Goal: Task Accomplishment & Management: Use online tool/utility

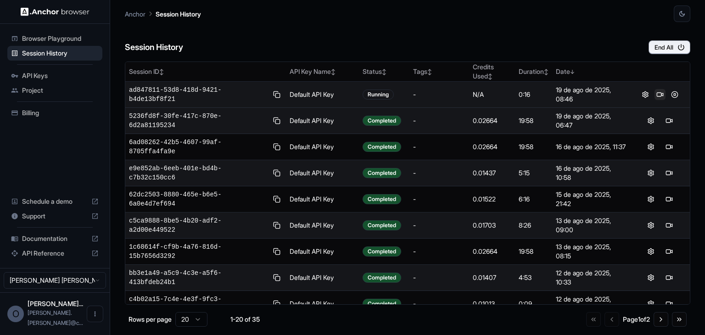
click at [655, 95] on button at bounding box center [660, 94] width 11 height 11
drag, startPoint x: 515, startPoint y: 94, endPoint x: 532, endPoint y: 94, distance: 17.0
click at [532, 94] on td "3:28" at bounding box center [533, 95] width 37 height 26
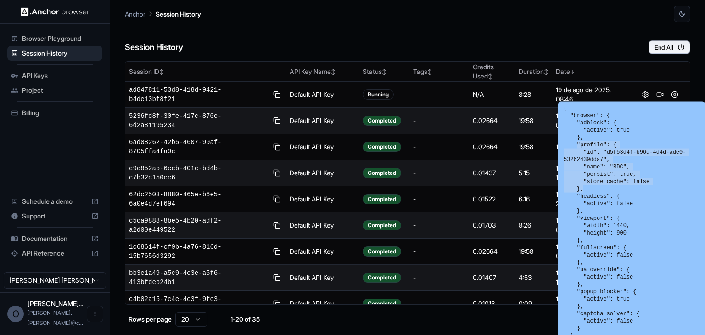
drag, startPoint x: 576, startPoint y: 145, endPoint x: 581, endPoint y: 192, distance: 47.1
click at [581, 192] on pre "{ "browser": { "adblock": { "active": true }, "profile": { "id": "d5f53d4f-b96d…" at bounding box center [632, 281] width 136 height 353
